Goal: Task Accomplishment & Management: Use online tool/utility

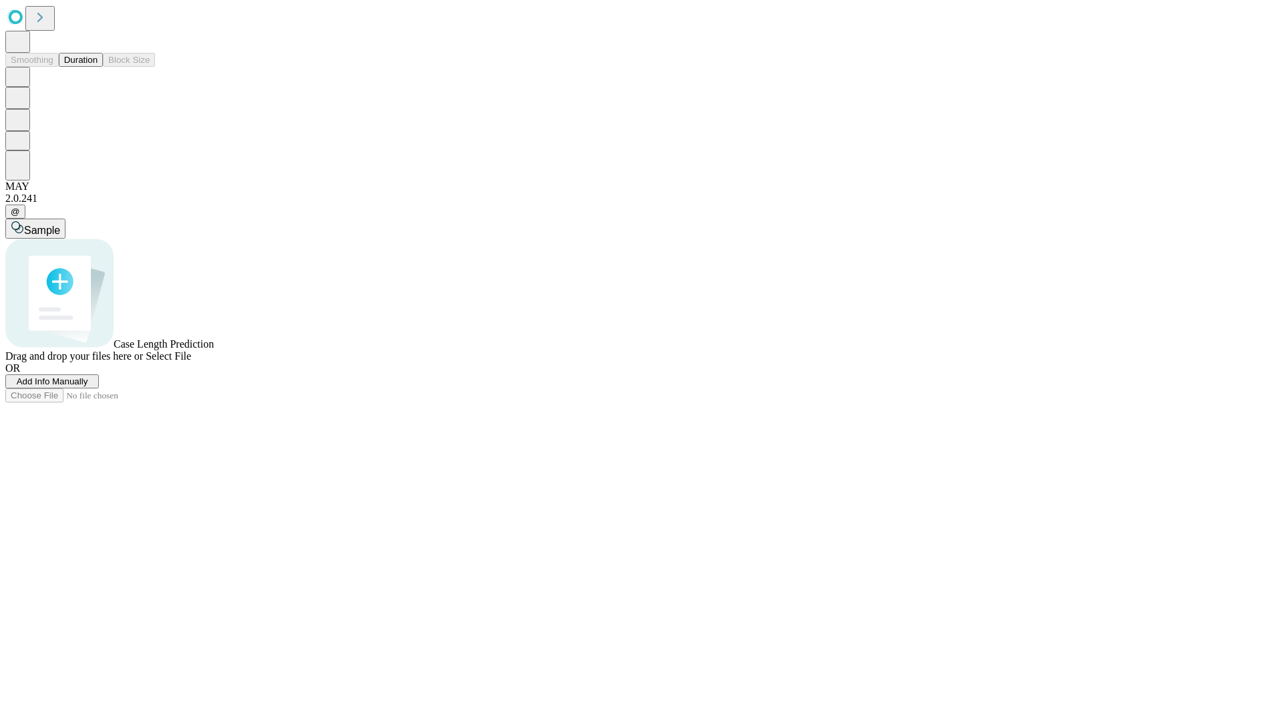
click at [98, 67] on button "Duration" at bounding box center [81, 60] width 44 height 14
click at [191, 362] on span "Select File" at bounding box center [168, 355] width 45 height 11
